Goal: Task Accomplishment & Management: Manage account settings

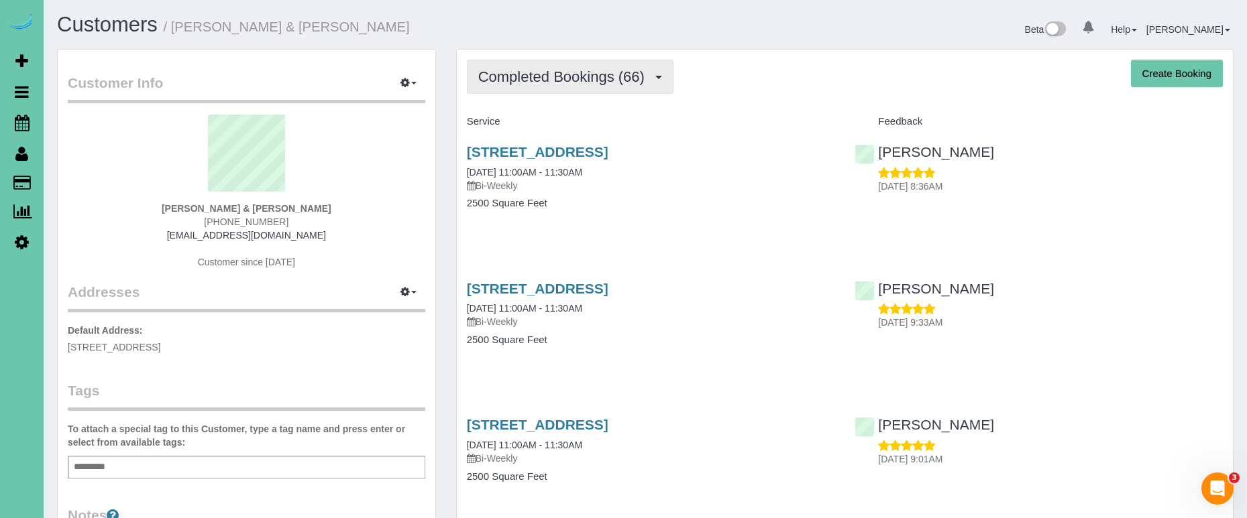
click at [591, 72] on span "Completed Bookings (66)" at bounding box center [564, 76] width 173 height 17
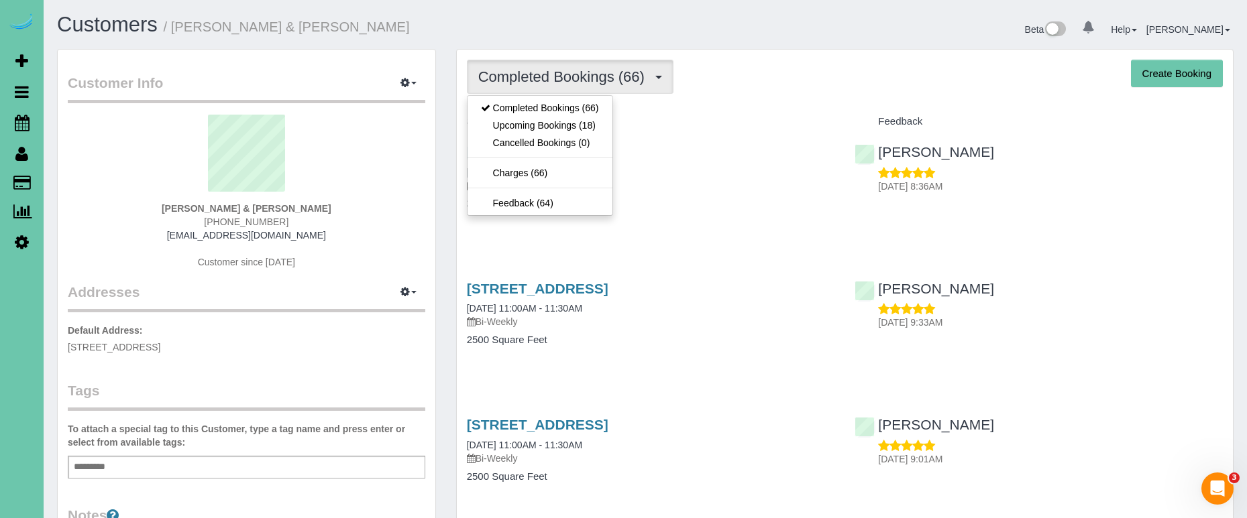
drag, startPoint x: 559, startPoint y: 113, endPoint x: 312, endPoint y: 24, distance: 262.4
click at [156, 156] on sui-profile-pic at bounding box center [246, 158] width 337 height 87
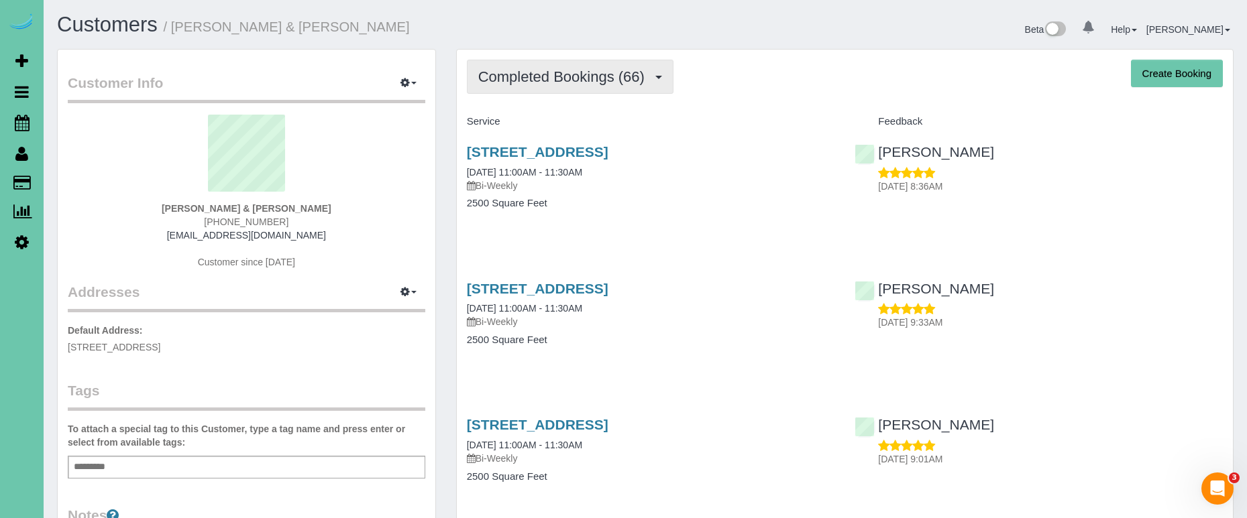
click at [499, 91] on button "Completed Bookings (66)" at bounding box center [570, 77] width 207 height 34
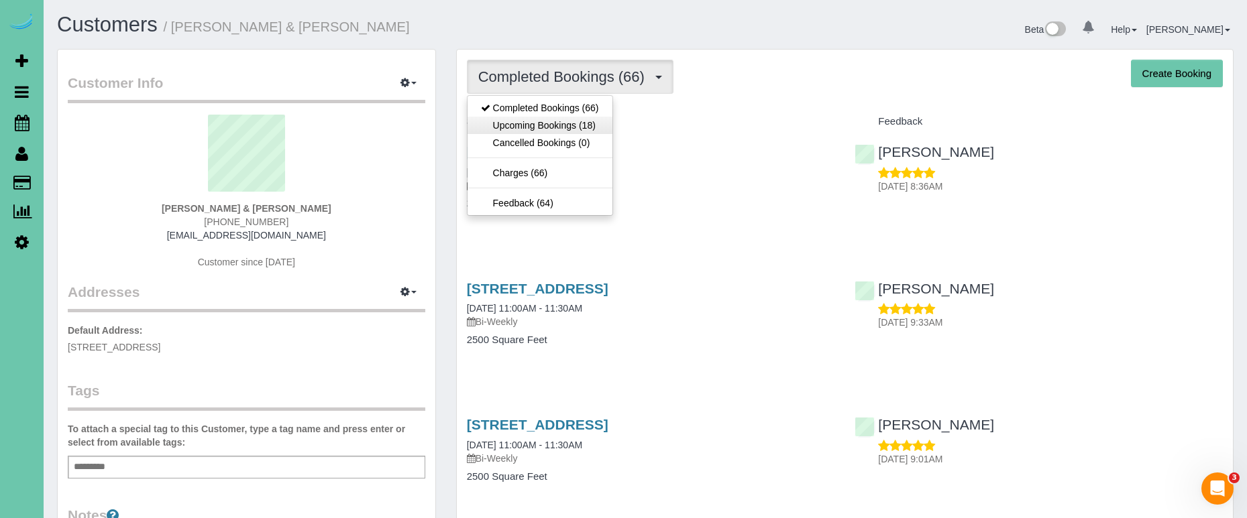
click at [508, 129] on link "Upcoming Bookings (18)" at bounding box center [539, 125] width 145 height 17
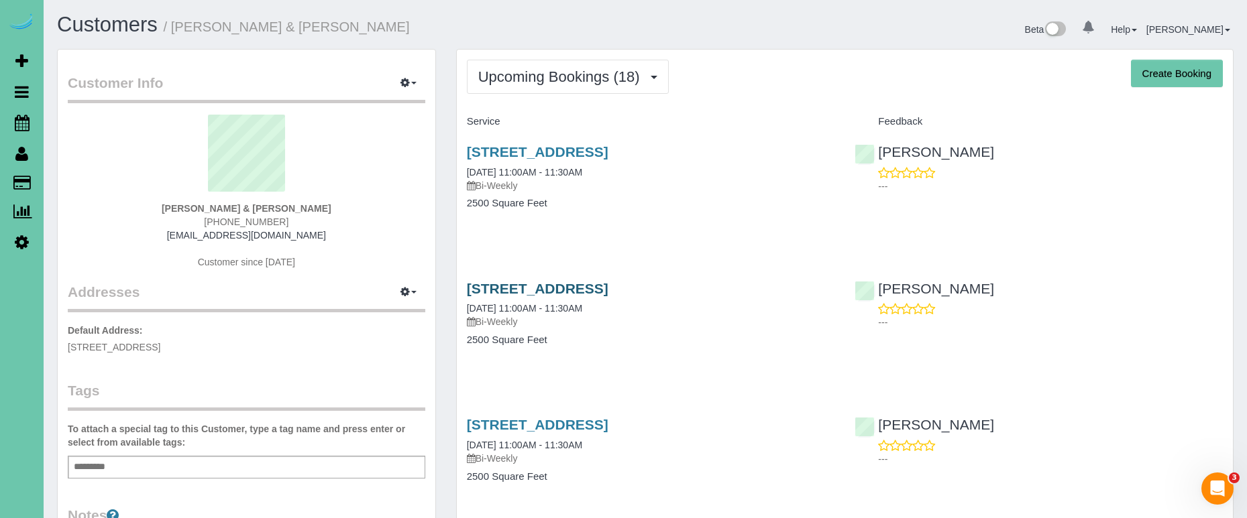
click at [537, 285] on link "7265 N 155th St, Bennington, NE 68007" at bounding box center [537, 288] width 141 height 15
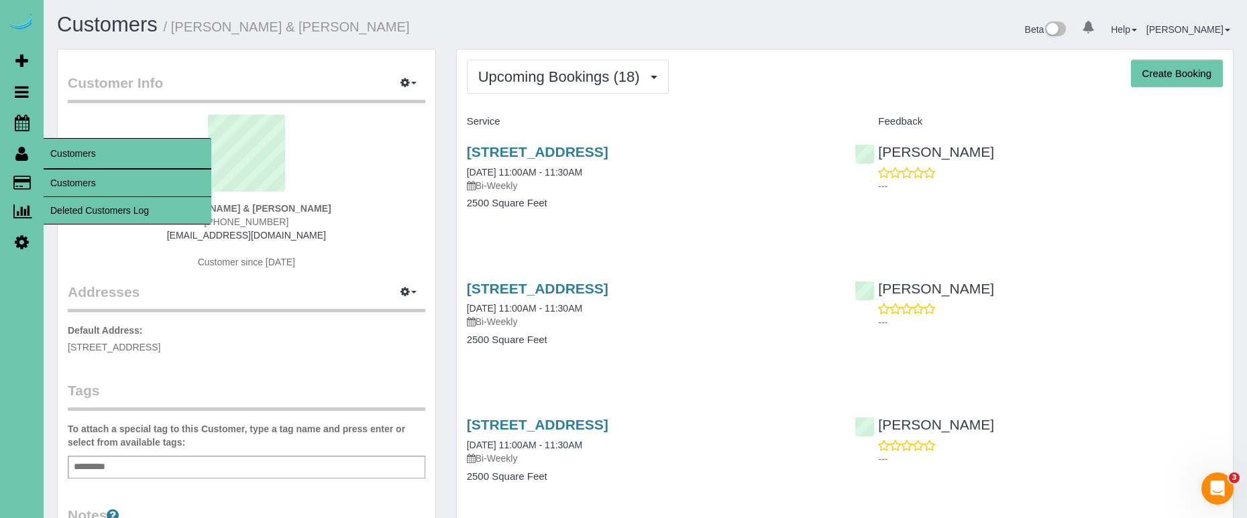
click at [68, 180] on link "Customers" at bounding box center [128, 183] width 168 height 27
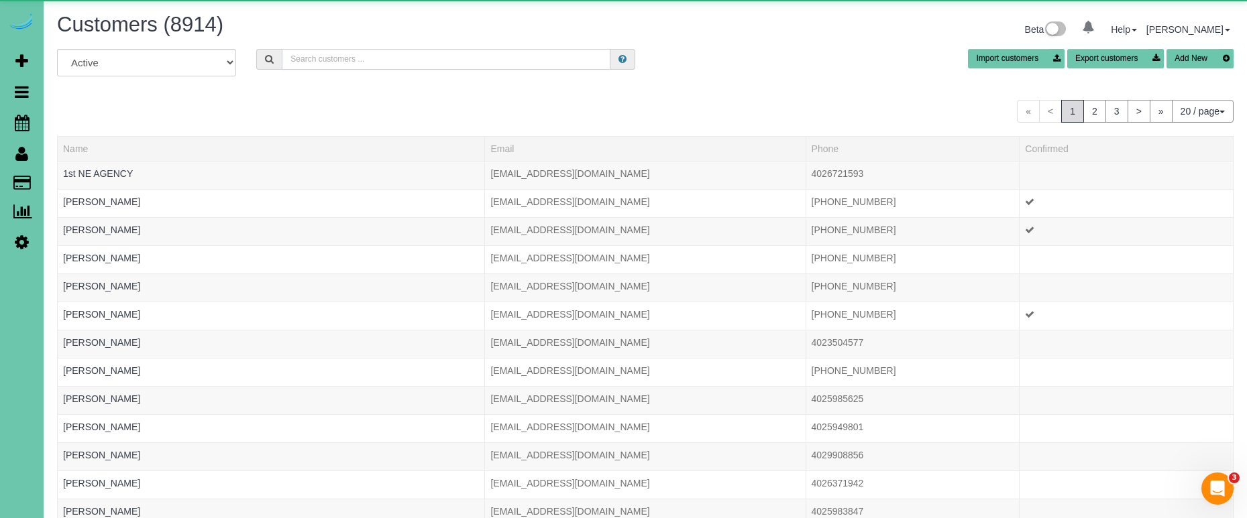
click at [300, 67] on input "text" at bounding box center [446, 59] width 329 height 21
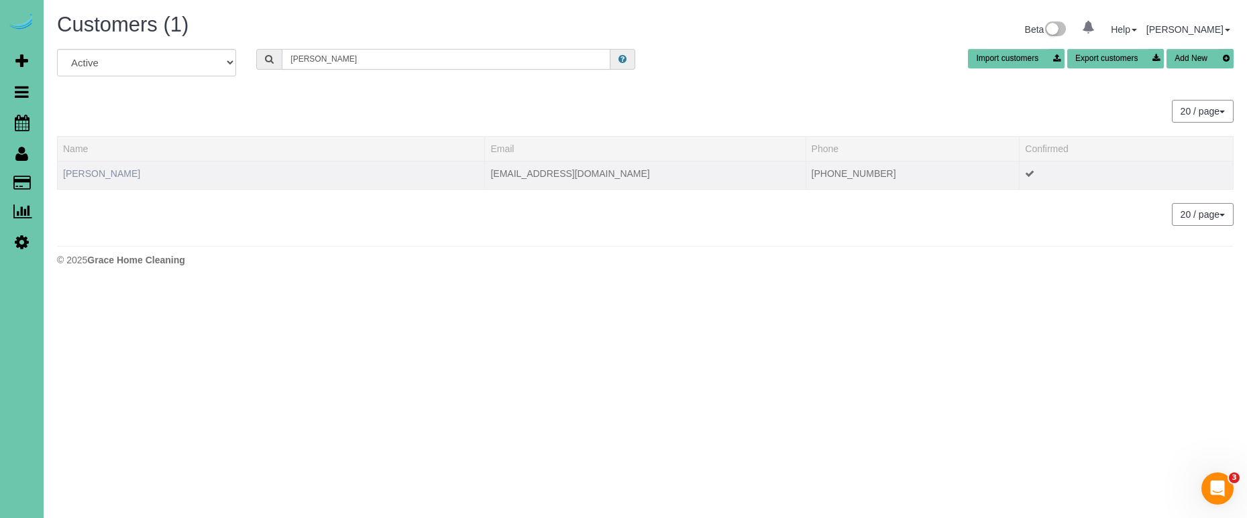
type input "hruza"
click at [97, 172] on link "Kimberly Hruza" at bounding box center [101, 173] width 77 height 11
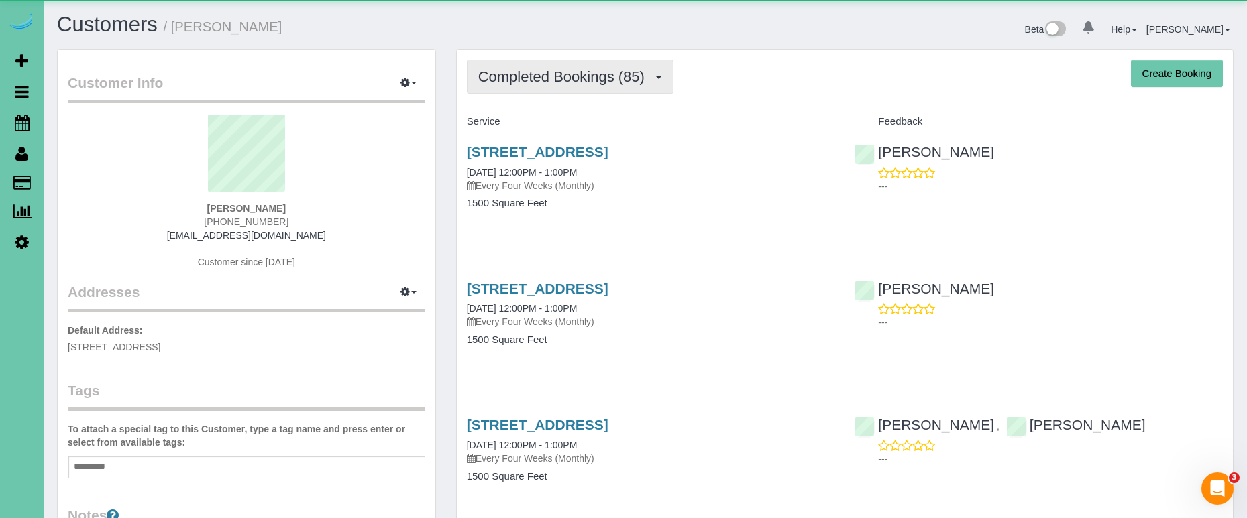
click at [588, 72] on span "Completed Bookings (85)" at bounding box center [564, 76] width 173 height 17
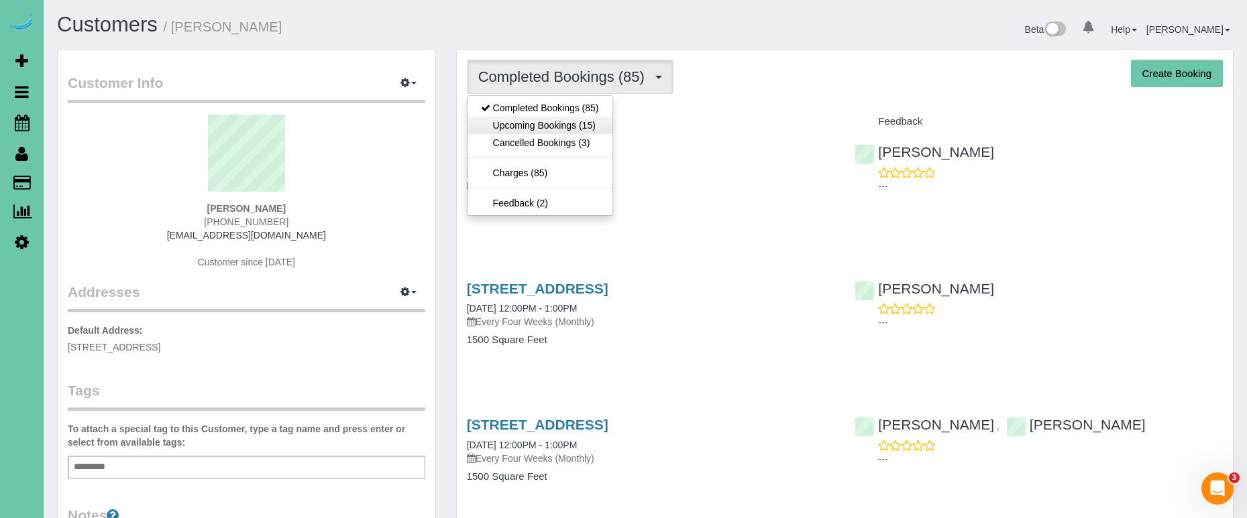
click at [563, 123] on link "Upcoming Bookings (15)" at bounding box center [539, 125] width 145 height 17
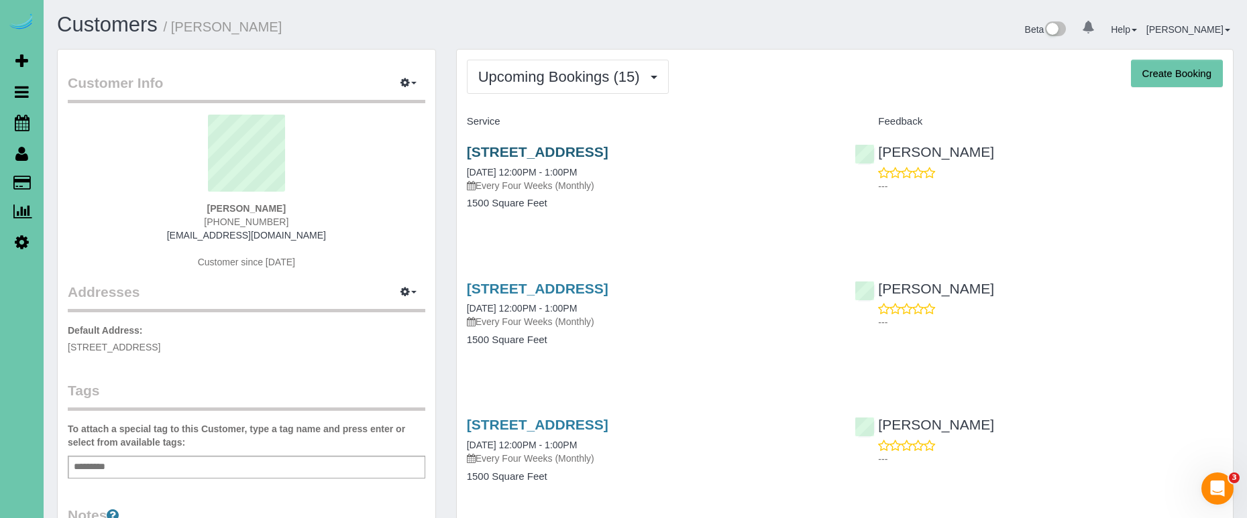
click at [531, 144] on link "18907 Briar Street, Gretna, NE 68028" at bounding box center [537, 151] width 141 height 15
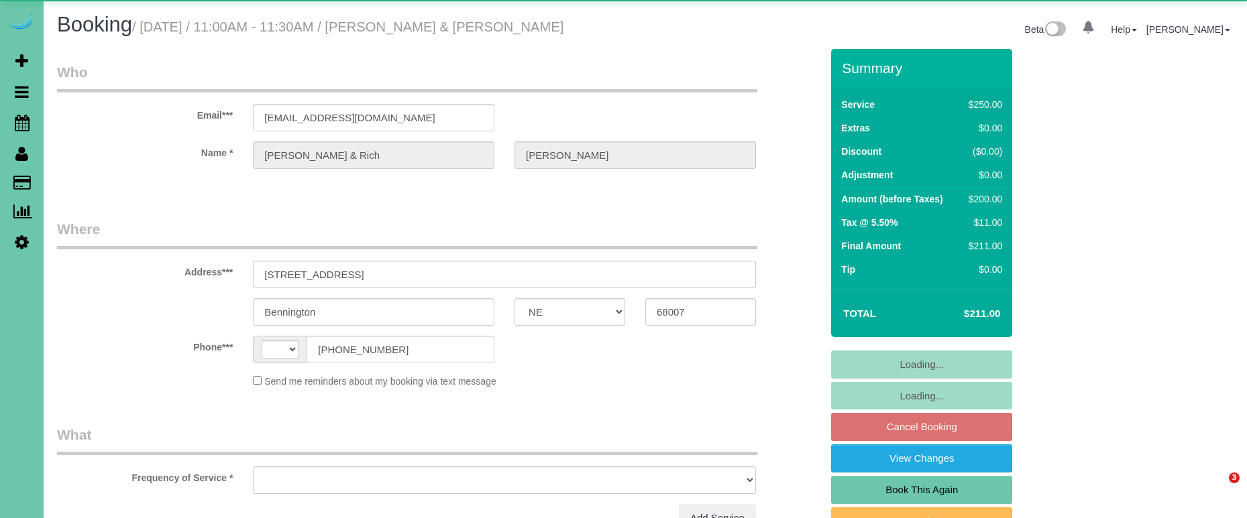
select select "NE"
select select "string:[GEOGRAPHIC_DATA]"
select select "object:617"
select select "string:fspay-20733174-c4e0-4996-b01b-eeda72b316af"
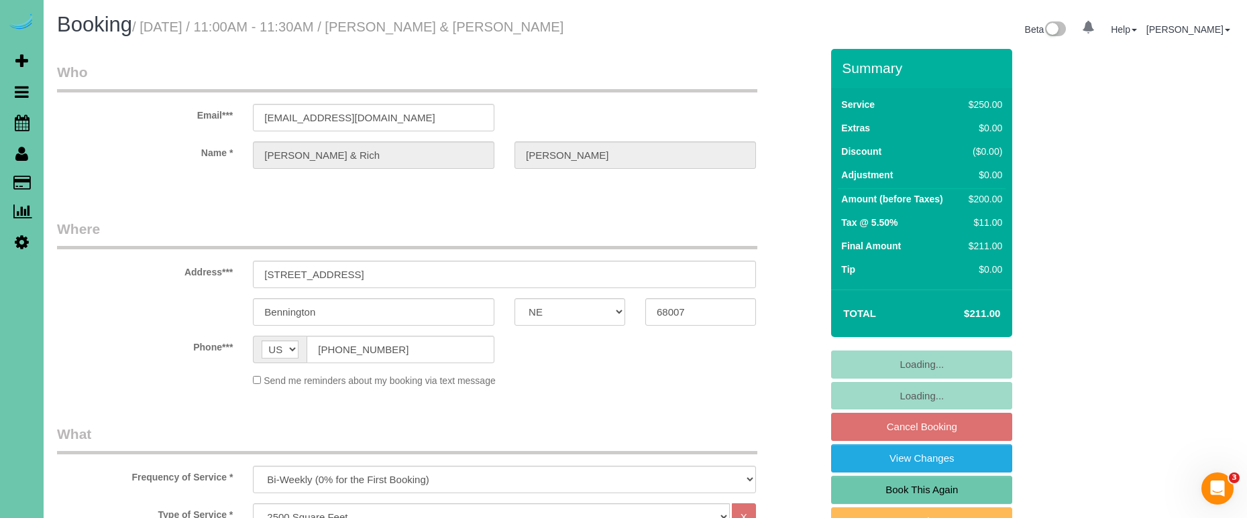
select select "object:904"
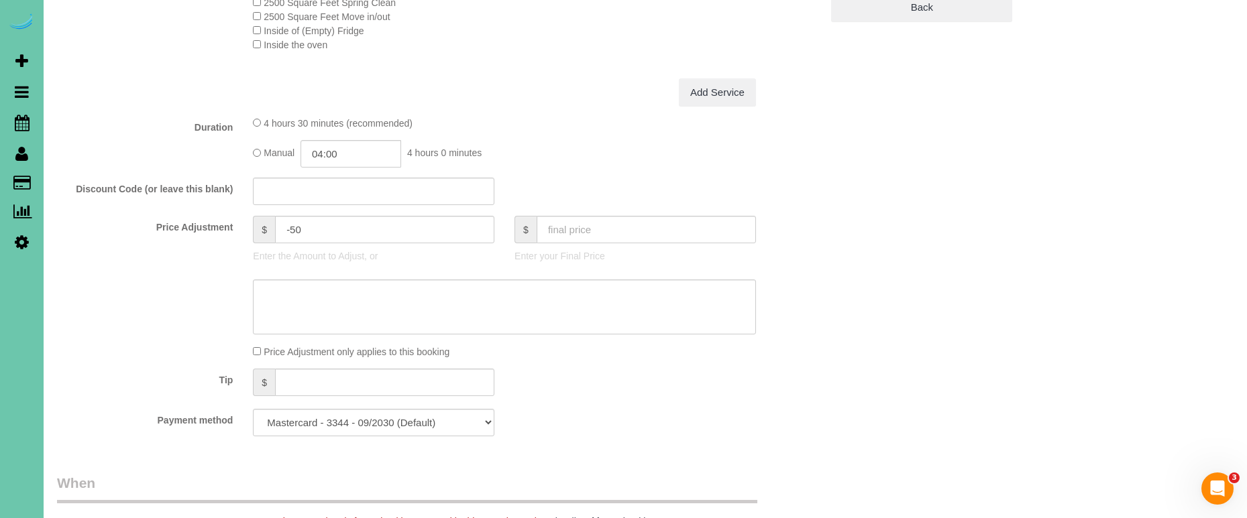
scroll to position [546, 0]
click at [308, 226] on input "-50" at bounding box center [384, 229] width 219 height 27
type input "-35"
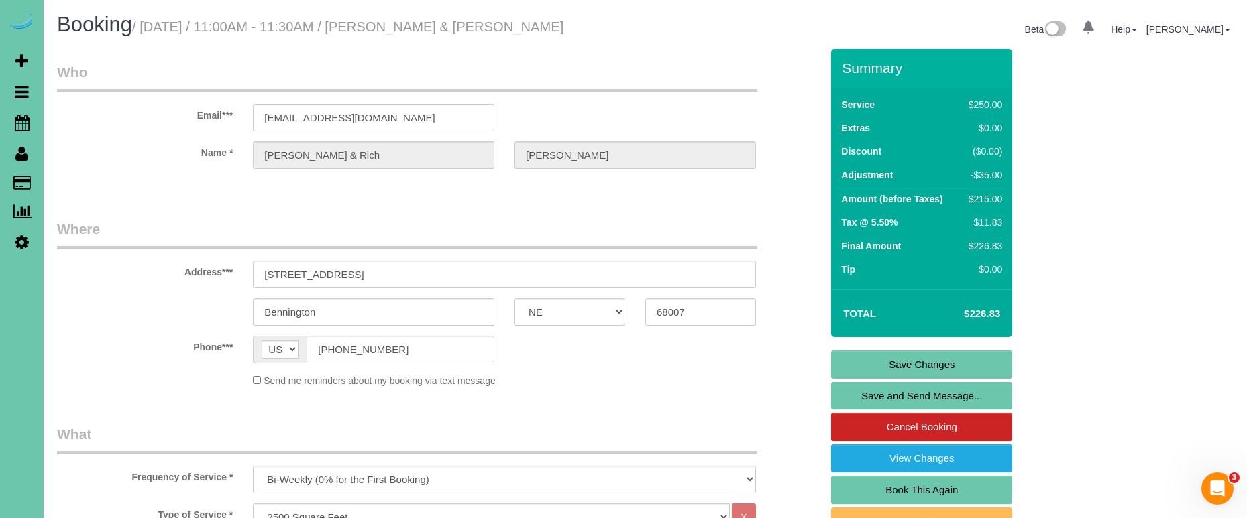
scroll to position [0, 0]
type textarea "new rate - 10/23/25"
drag, startPoint x: 382, startPoint y: 125, endPoint x: 205, endPoint y: 109, distance: 178.4
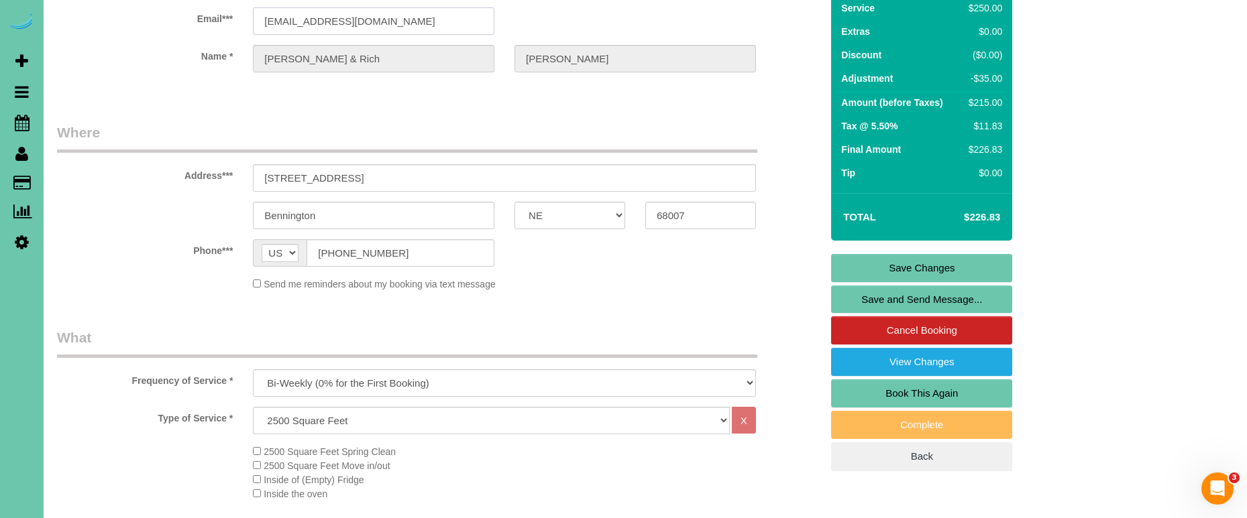
scroll to position [100, 0]
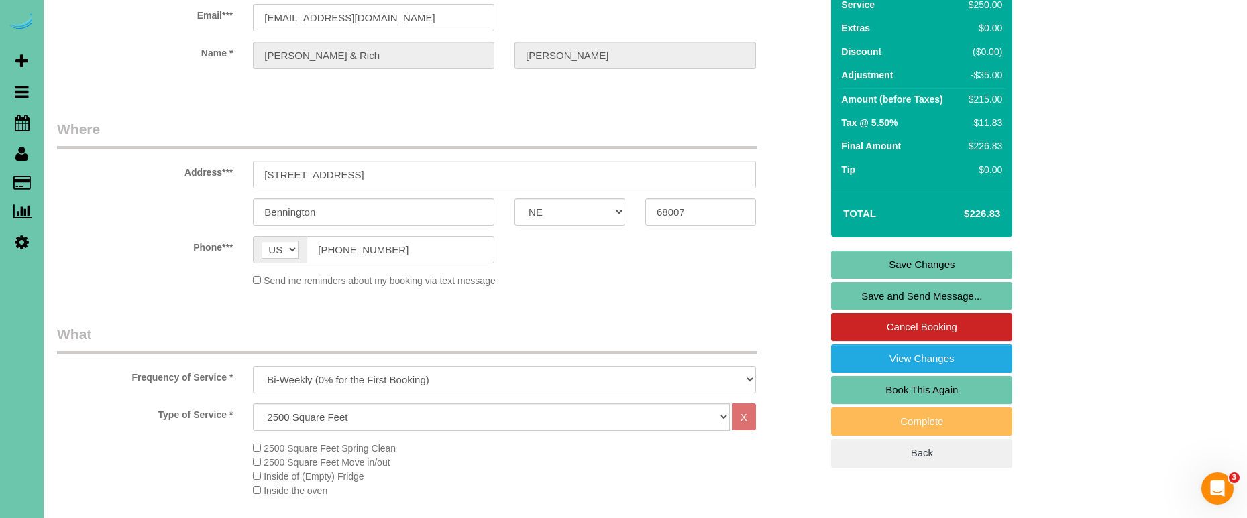
click at [876, 266] on link "Save Changes" at bounding box center [921, 265] width 181 height 28
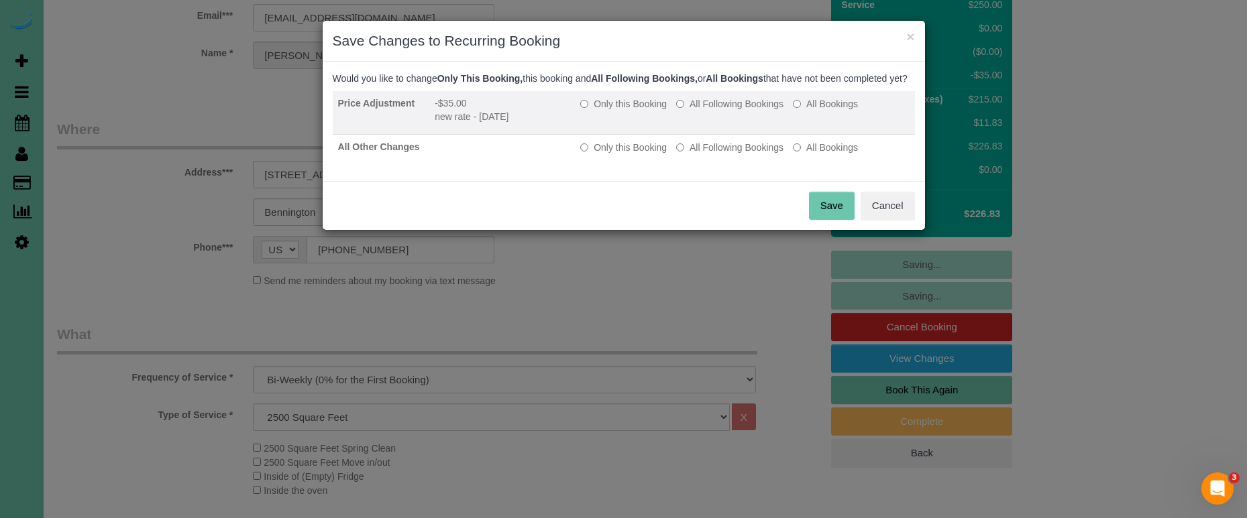
click at [709, 111] on label "All Following Bookings" at bounding box center [729, 103] width 107 height 13
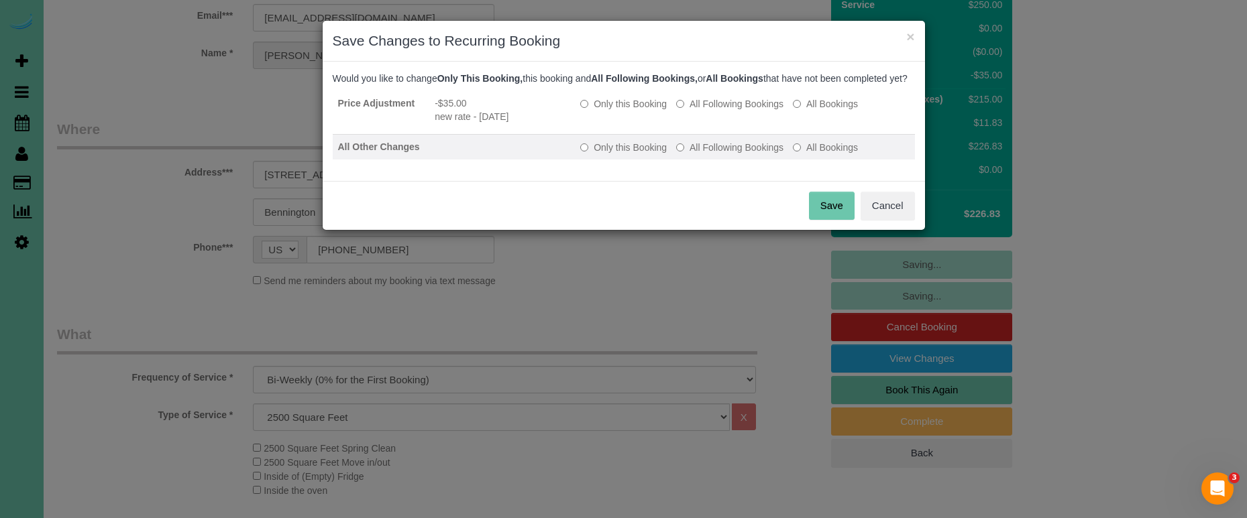
click at [710, 154] on label "All Following Bookings" at bounding box center [729, 147] width 107 height 13
click at [824, 213] on button "Save" at bounding box center [832, 206] width 46 height 28
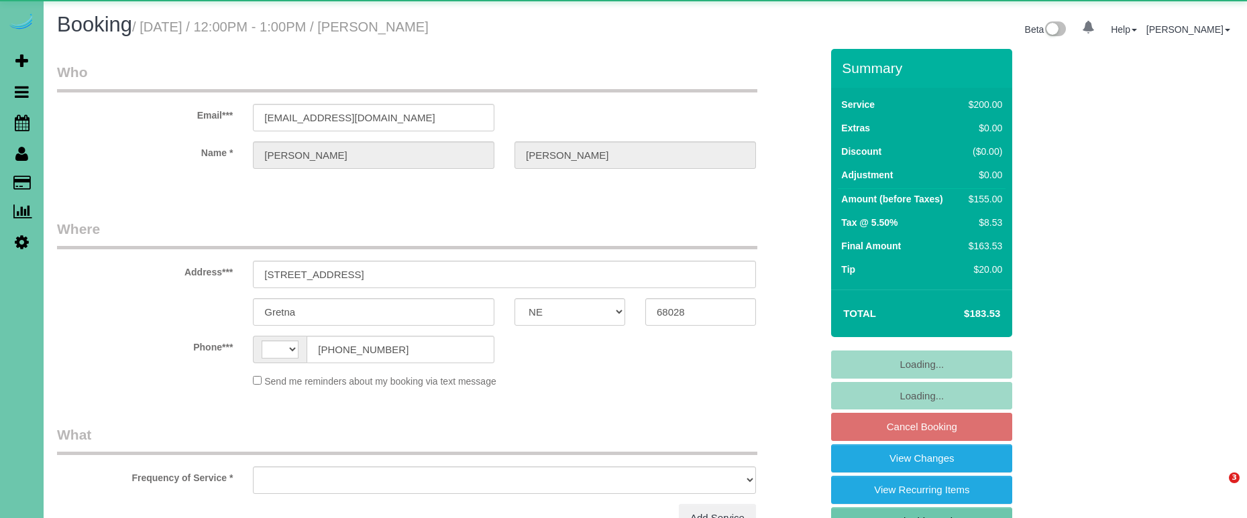
select select "NE"
select select "string:[GEOGRAPHIC_DATA]"
select select "object:648"
select select "string:fspay-a7d18332-106c-406c-9e97-56e9a9aa6768"
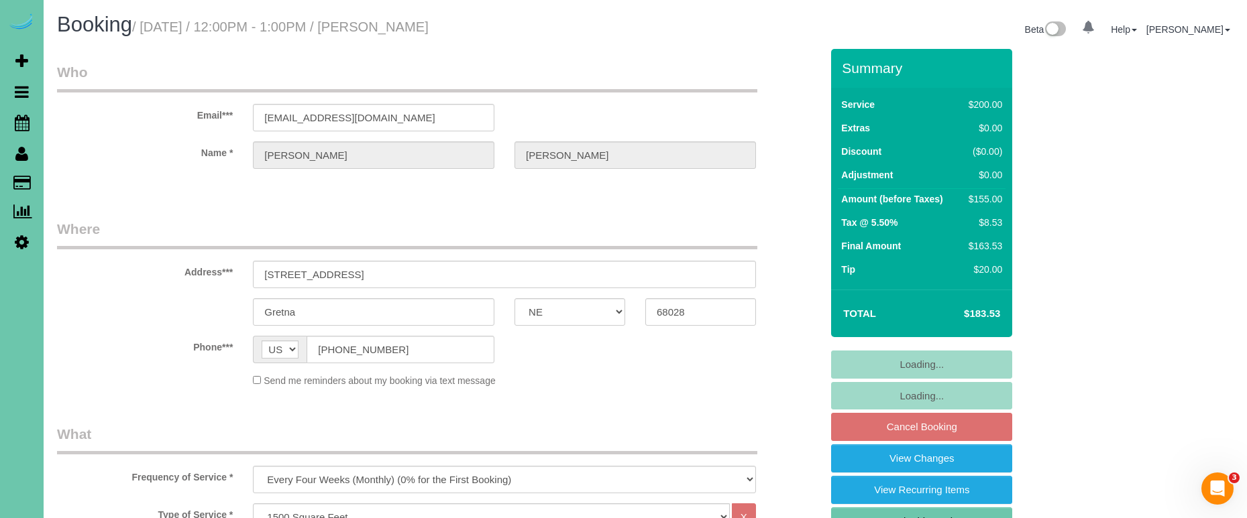
select select "object:852"
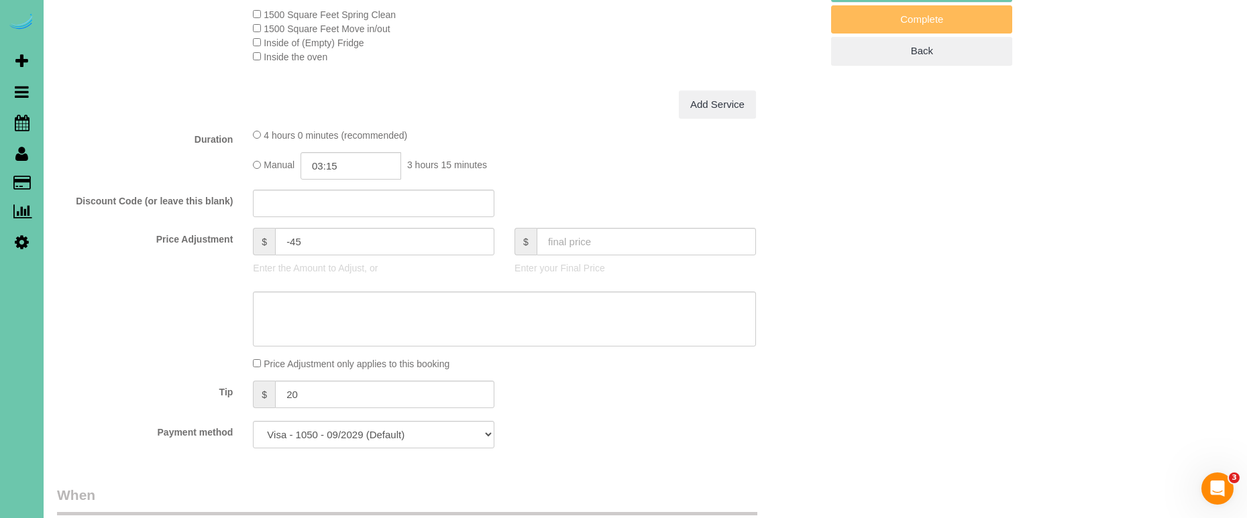
scroll to position [535, 0]
drag, startPoint x: 308, startPoint y: 237, endPoint x: 291, endPoint y: 238, distance: 16.8
click at [291, 238] on input "-45" at bounding box center [384, 240] width 219 height 27
type input "-27.75"
click at [418, 314] on textarea at bounding box center [504, 317] width 503 height 55
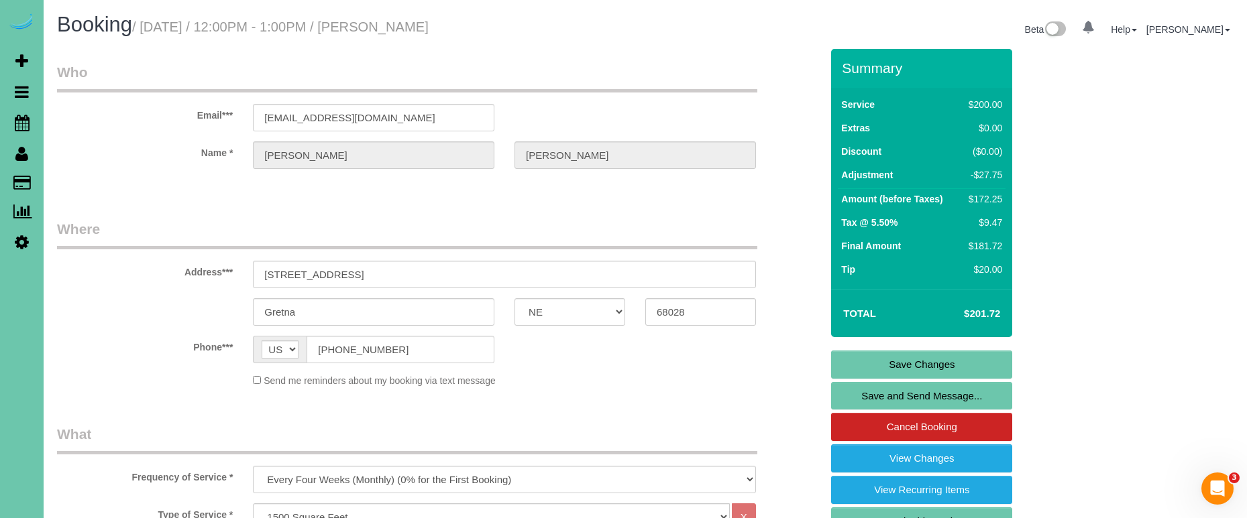
scroll to position [0, 0]
type textarea "new rate - [DATE]"
drag, startPoint x: 288, startPoint y: 115, endPoint x: 202, endPoint y: 107, distance: 86.9
